Goal: Information Seeking & Learning: Learn about a topic

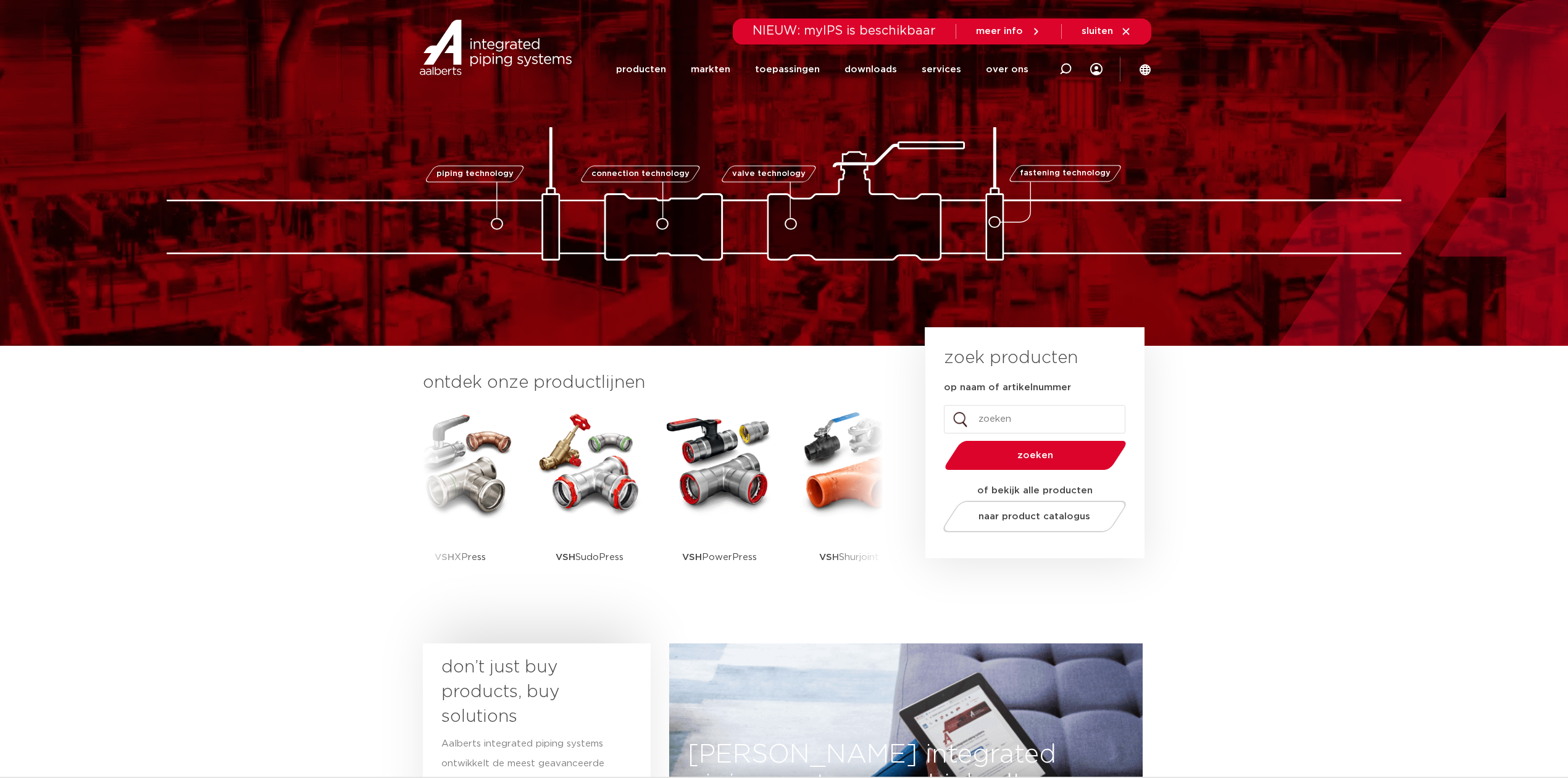
drag, startPoint x: 2356, startPoint y: 11, endPoint x: 1241, endPoint y: 427, distance: 1190.1
click at [1242, 426] on section "ontdek onze productlijnen VSH SmartPress VSH XPress VSH SudoPress VSH PowerPres…" at bounding box center [784, 492] width 1568 height 291
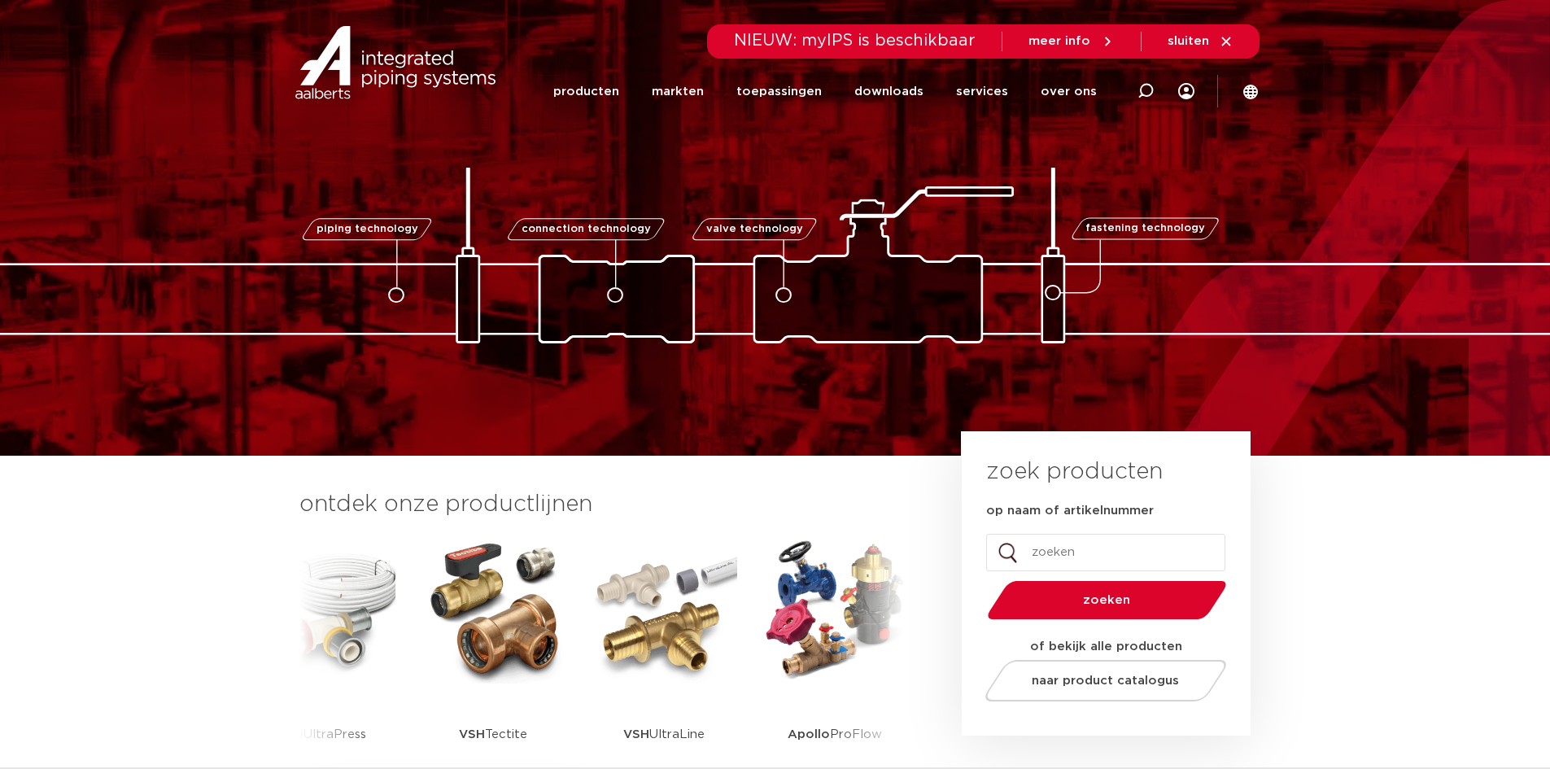
drag, startPoint x: 2005, startPoint y: 1, endPoint x: 1380, endPoint y: 650, distance: 901.3
click at [1380, 650] on section "ontdek onze productlijnen VSH SmartPress VSH XPress VSH SudoPress VSH PowerPres…" at bounding box center [775, 648] width 1550 height 384
click at [779, 93] on link "toepassingen" at bounding box center [779, 92] width 85 height 66
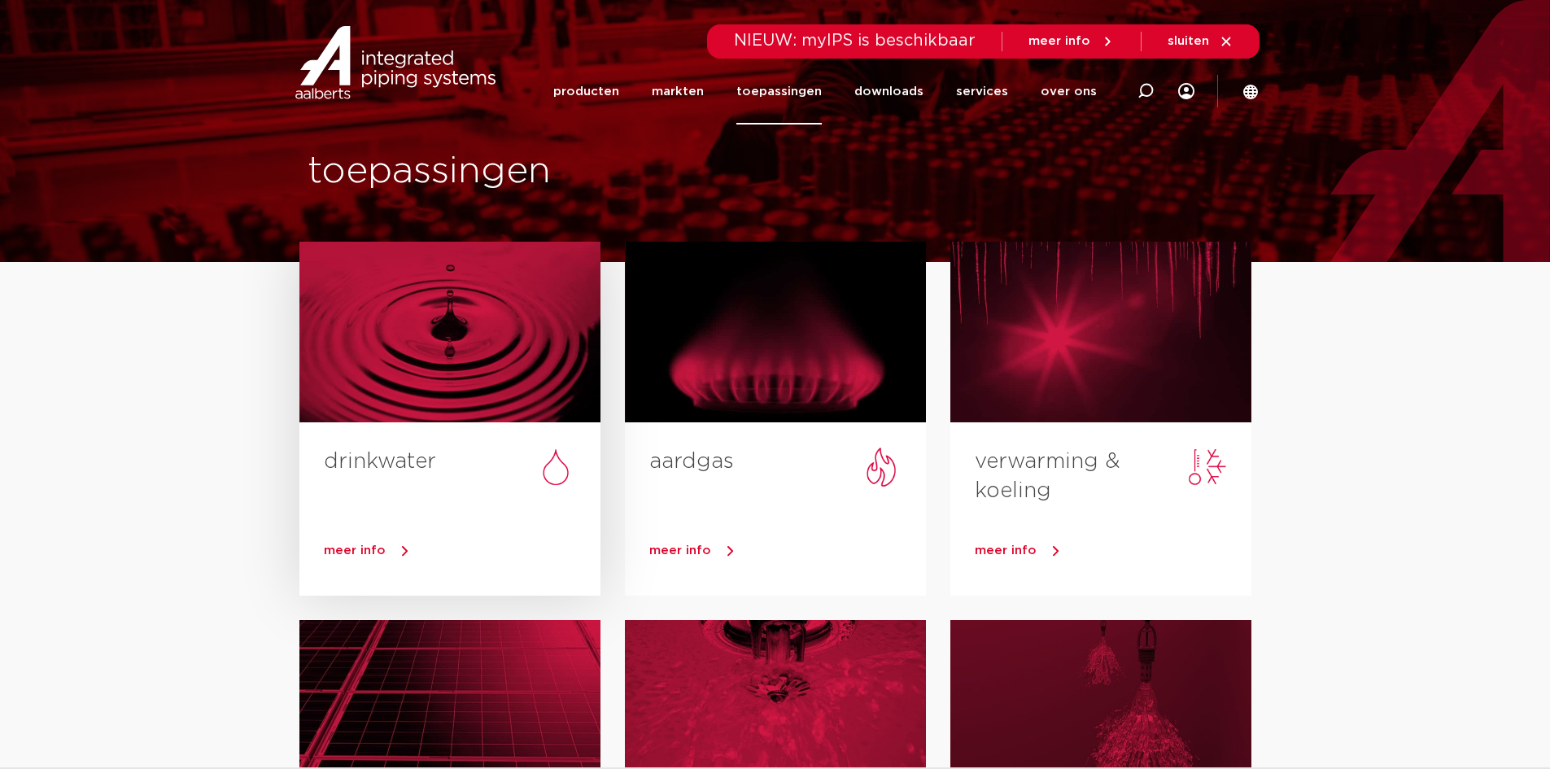
click at [351, 550] on span "meer info" at bounding box center [355, 550] width 62 height 12
